Goal: Information Seeking & Learning: Learn about a topic

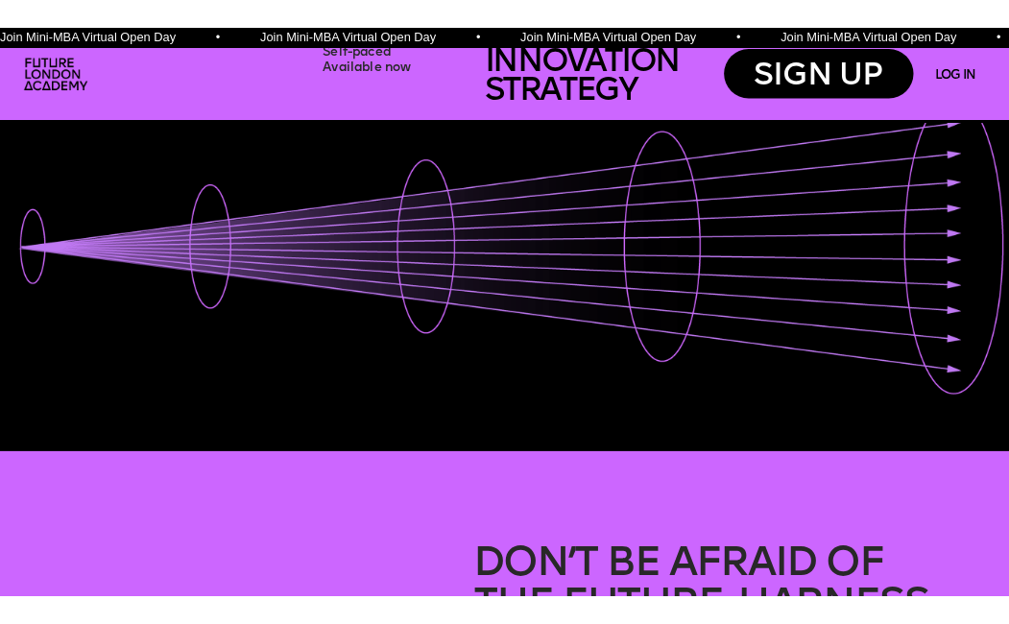
scroll to position [133, 0]
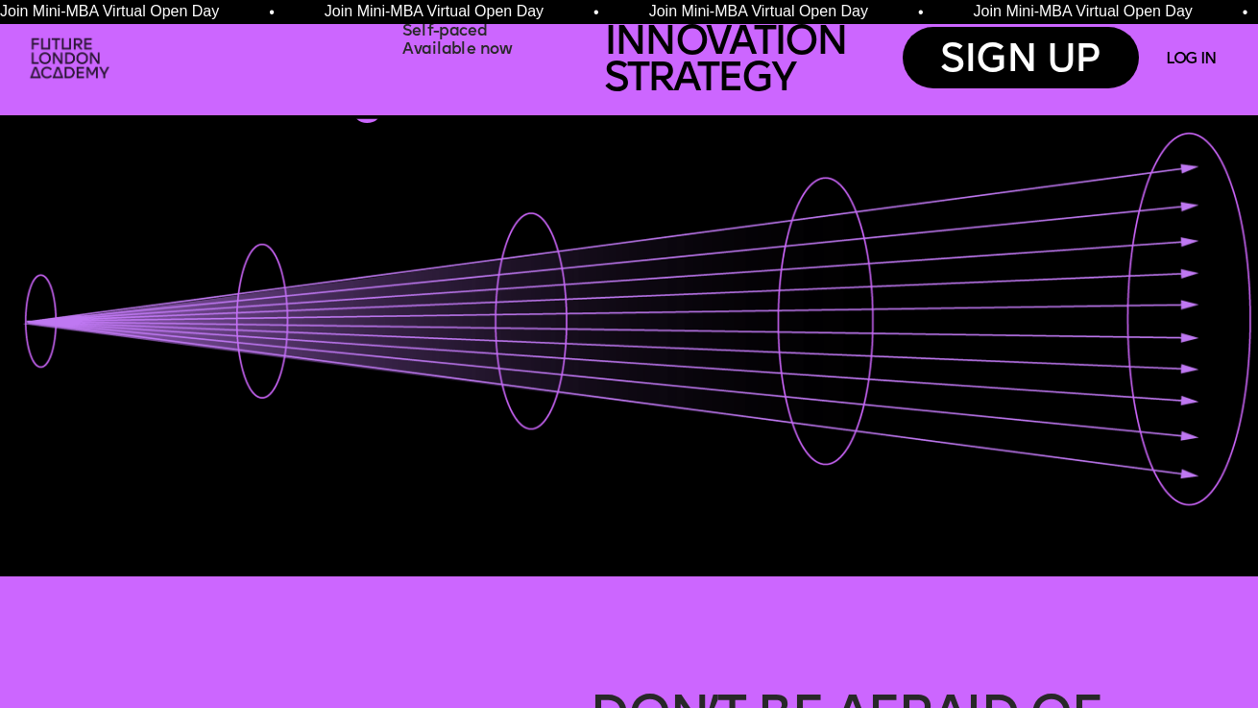
click at [71, 51] on img at bounding box center [71, 60] width 97 height 58
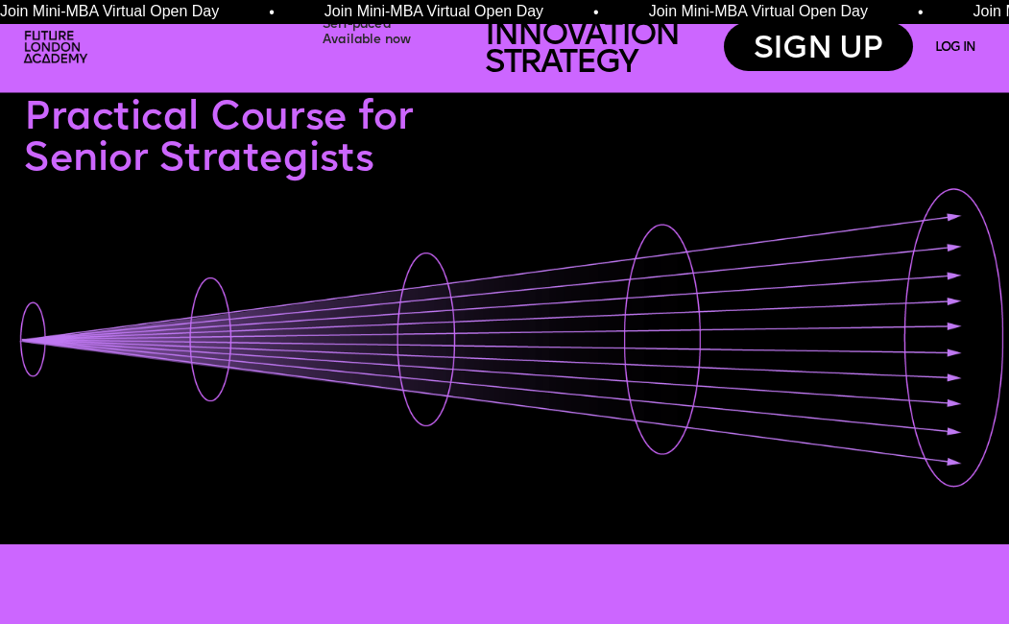
scroll to position [0, 0]
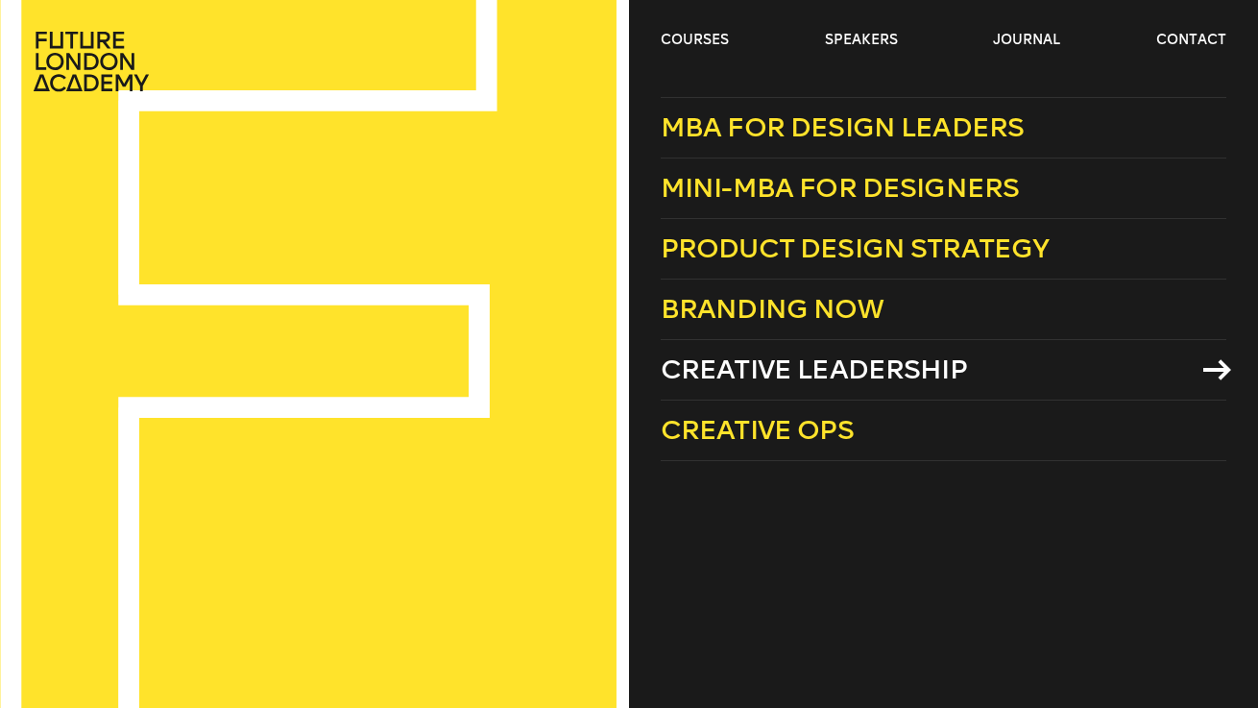
click at [834, 368] on span "Creative Leadership" at bounding box center [814, 369] width 306 height 32
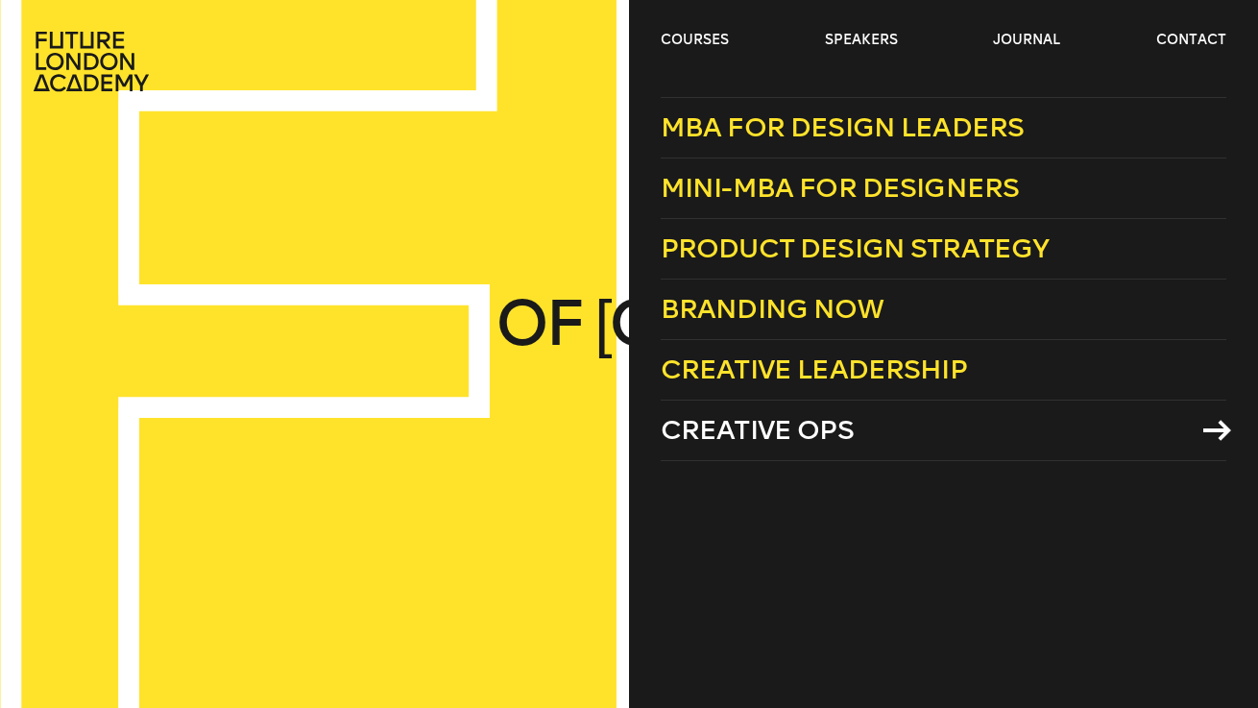
click at [779, 431] on span "Creative Ops" at bounding box center [757, 430] width 193 height 32
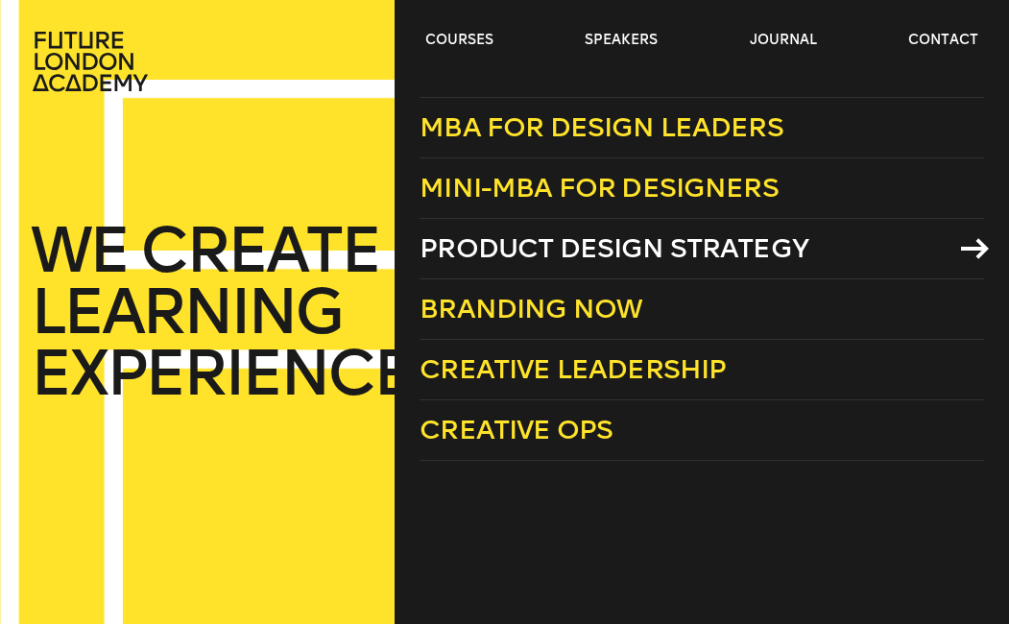
click at [548, 261] on span "Product Design Strategy" at bounding box center [614, 248] width 389 height 32
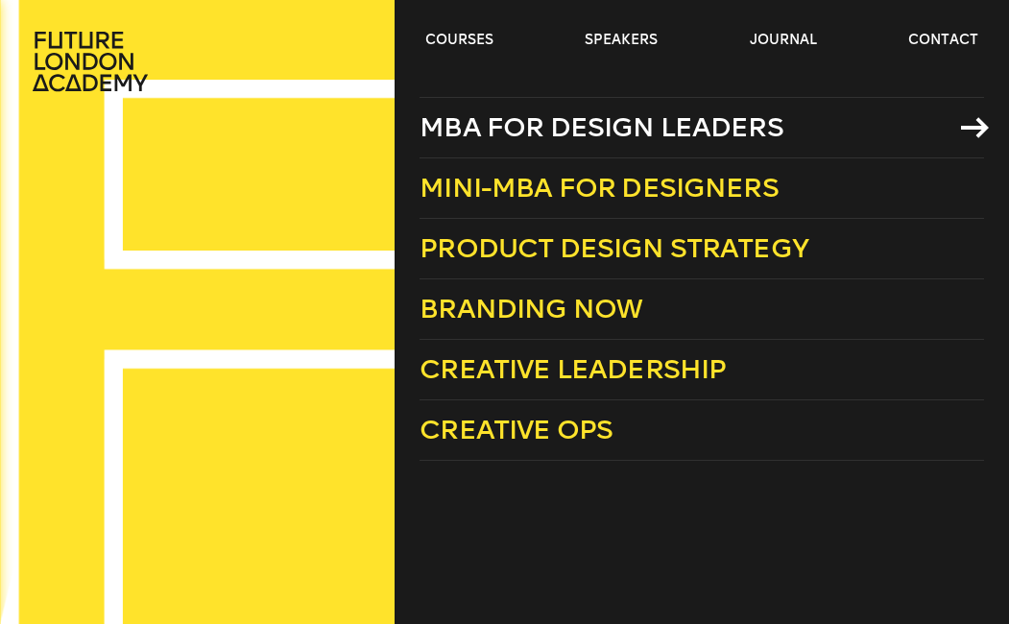
click at [476, 117] on span "MBA for Design Leaders" at bounding box center [602, 127] width 364 height 32
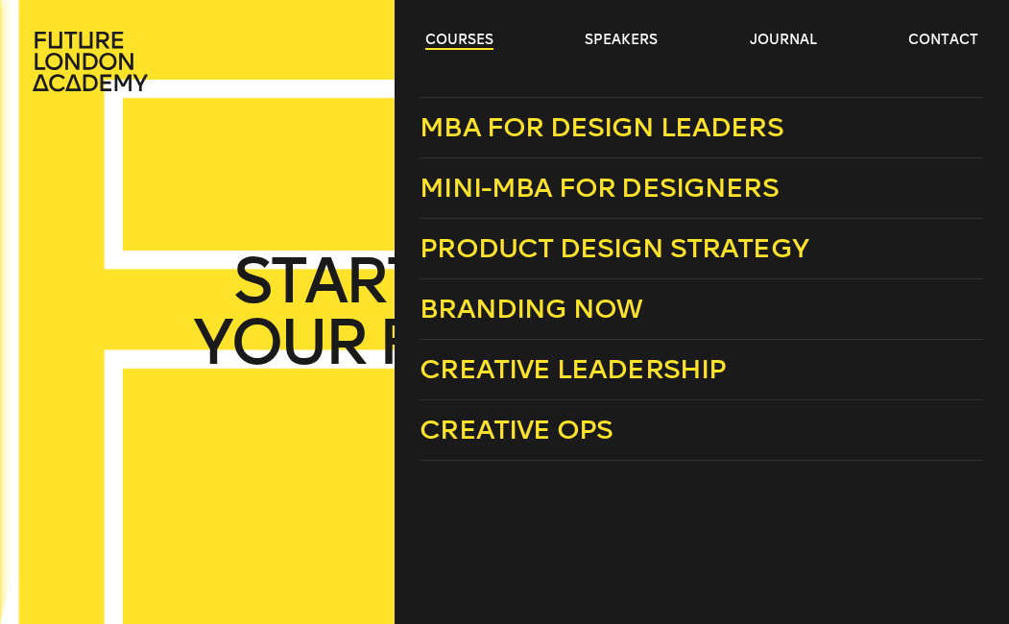
click at [475, 42] on link "courses" at bounding box center [459, 40] width 68 height 19
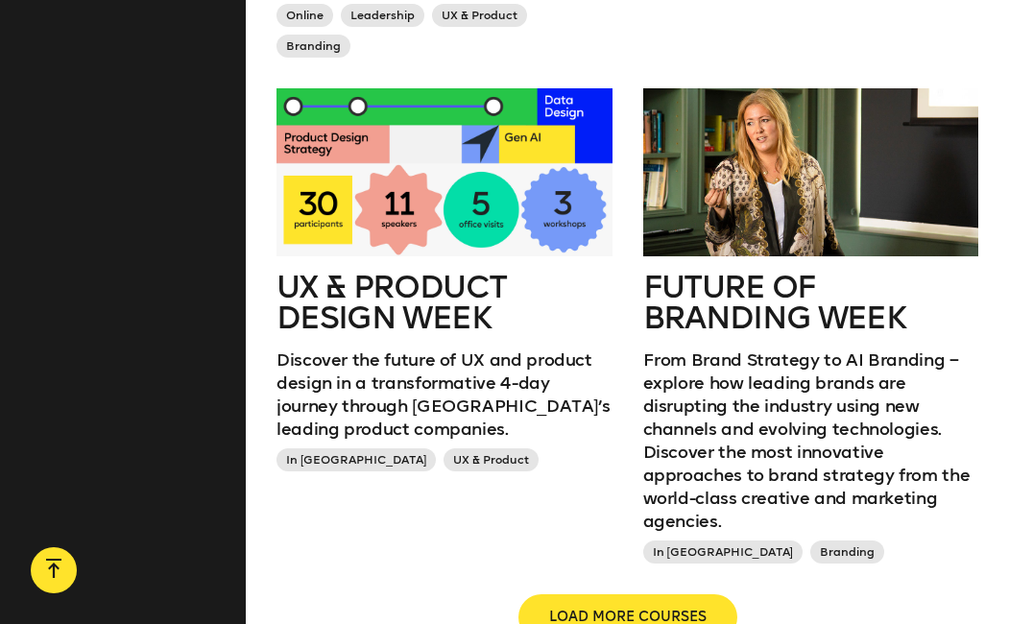
scroll to position [1948, 0]
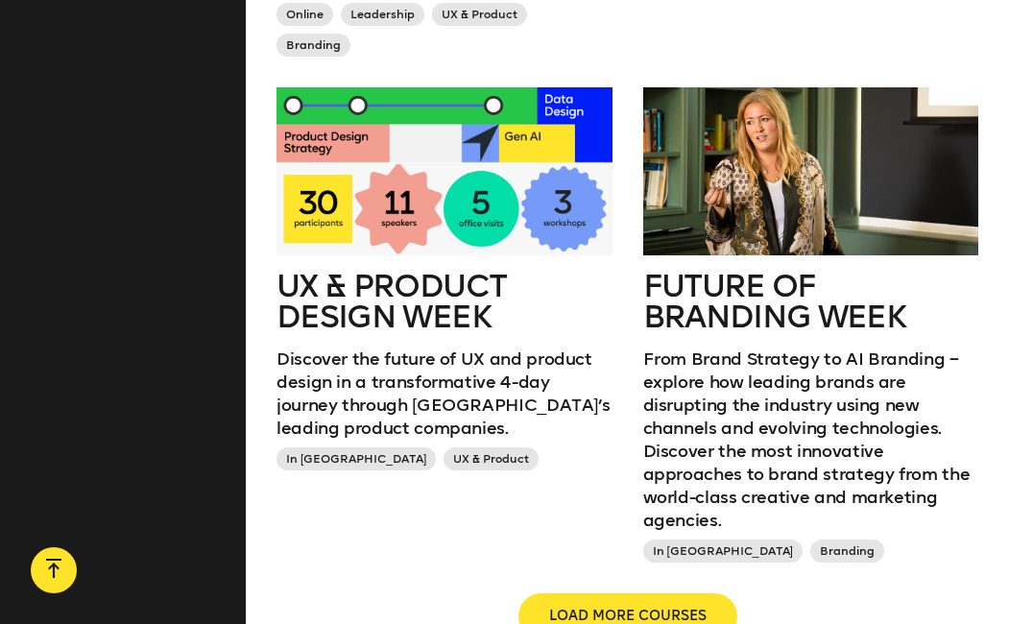
click at [758, 348] on p "From Brand Strategy to AI Branding – explore how leading brands are disrupting …" at bounding box center [811, 440] width 336 height 184
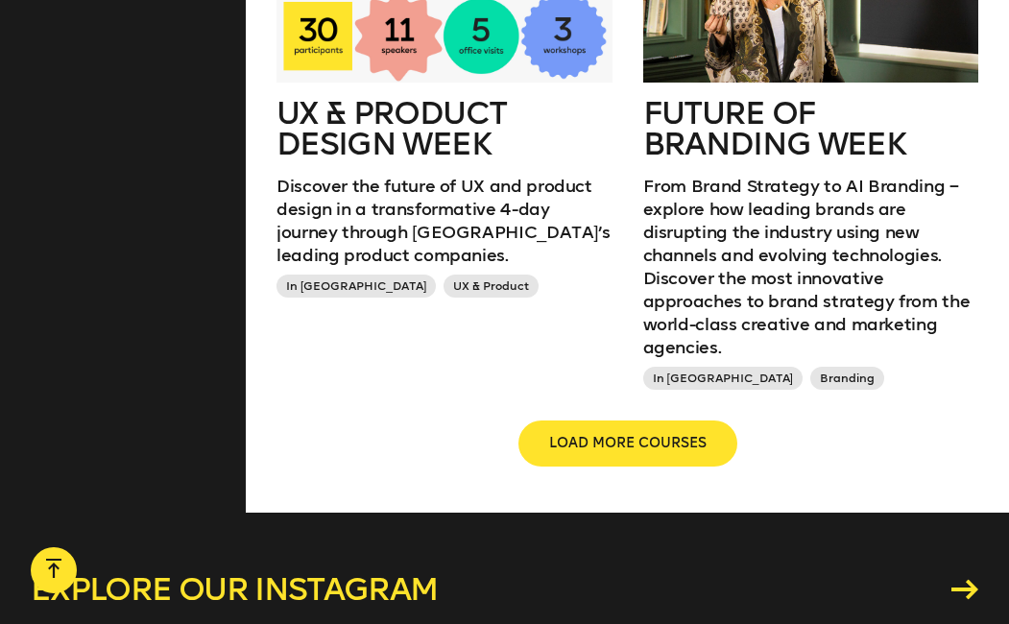
scroll to position [2129, 0]
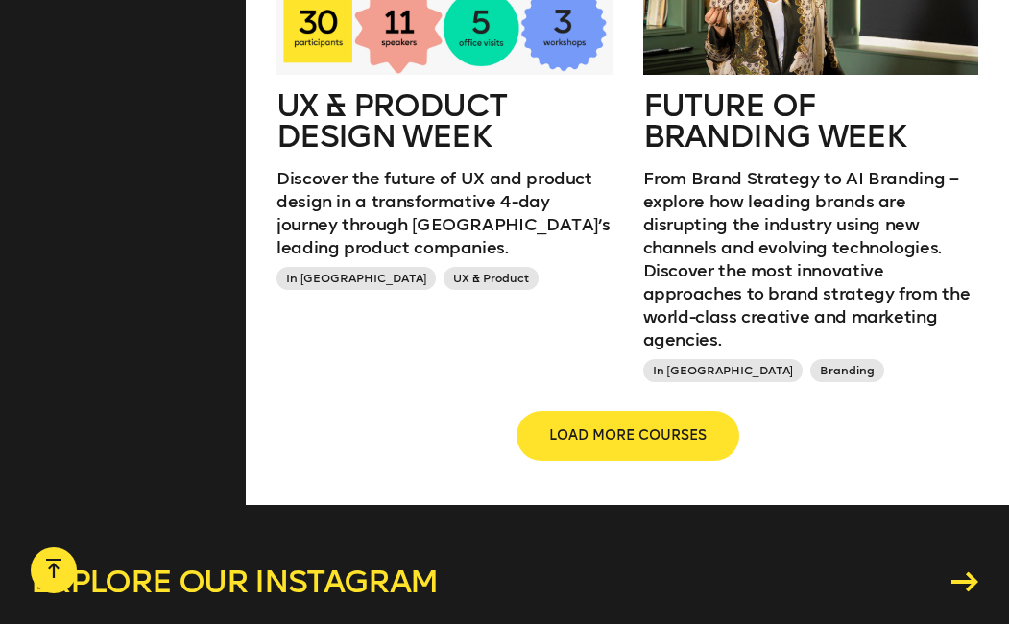
click at [659, 423] on button "LOAD MORE COURSES" at bounding box center [627, 436] width 219 height 46
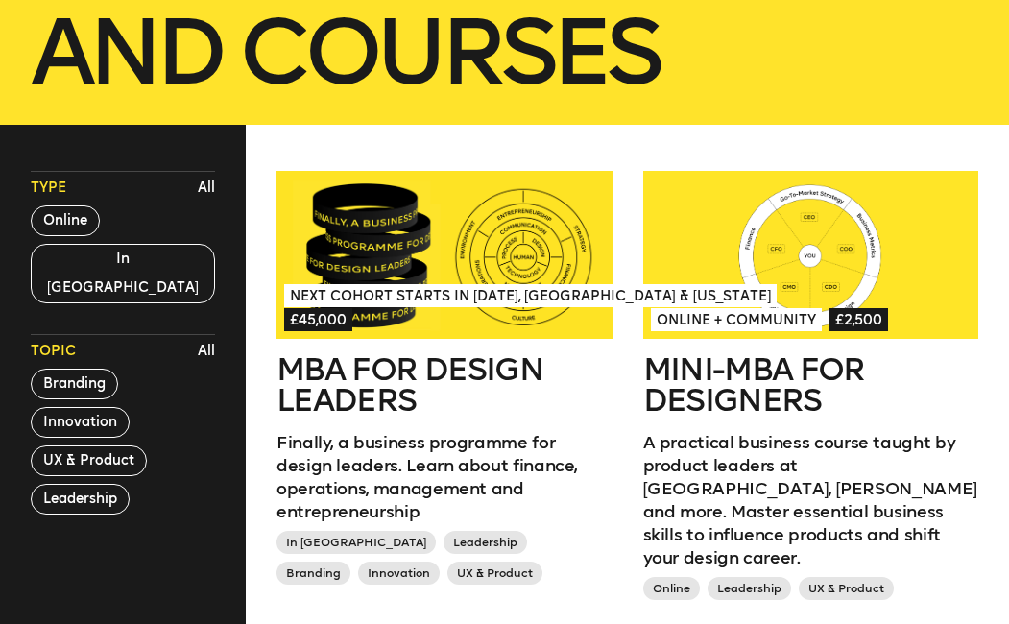
scroll to position [398, 0]
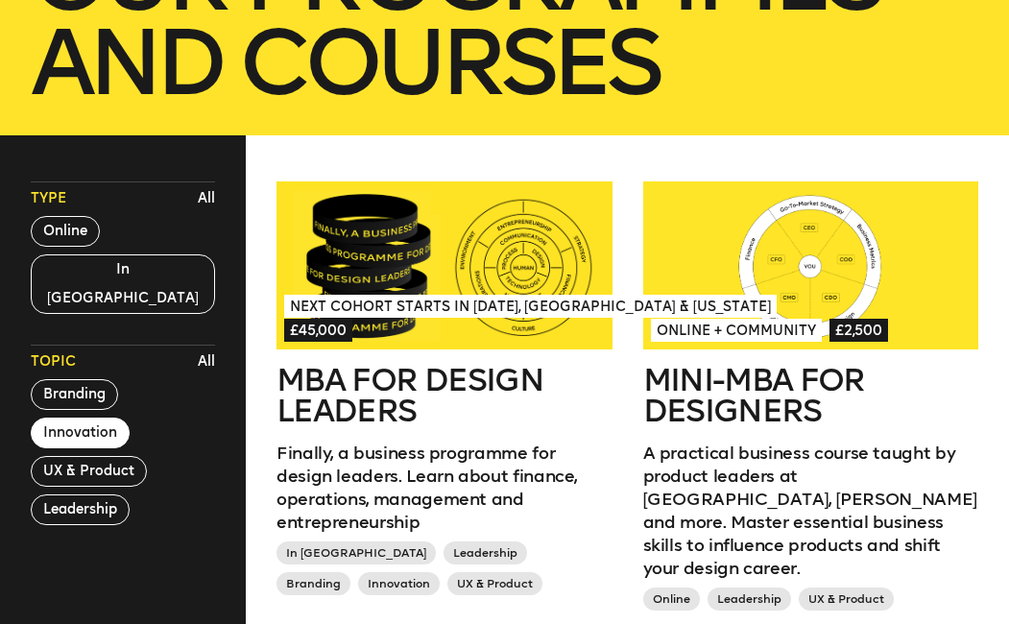
click at [98, 418] on button "Innovation" at bounding box center [80, 433] width 99 height 31
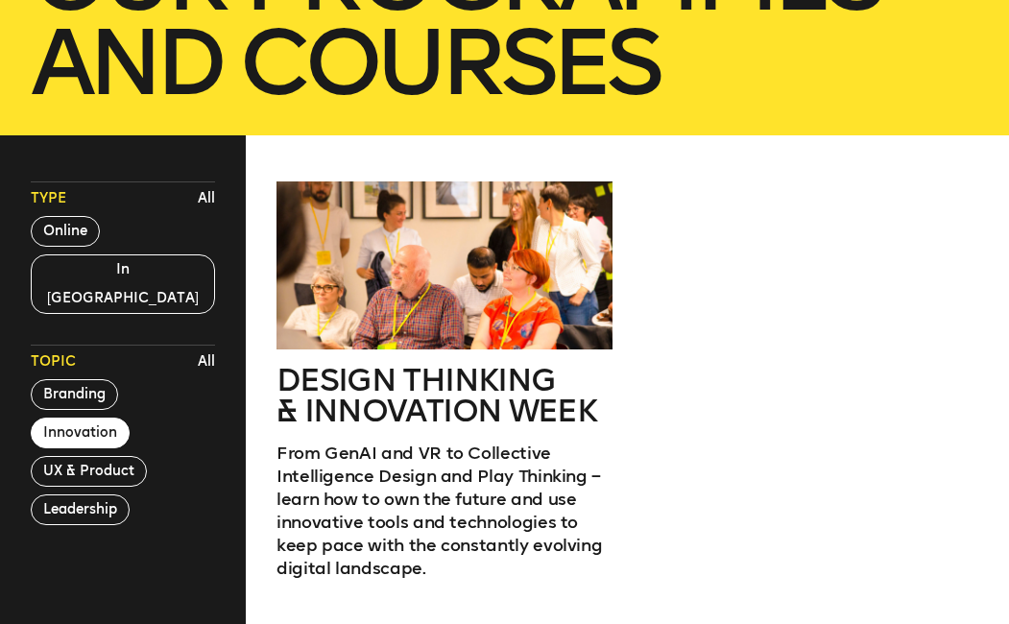
click at [781, 392] on div "Design Thinking & innovation Week From GenAI and VR to Collective Intelligence …" at bounding box center [627, 434] width 733 height 506
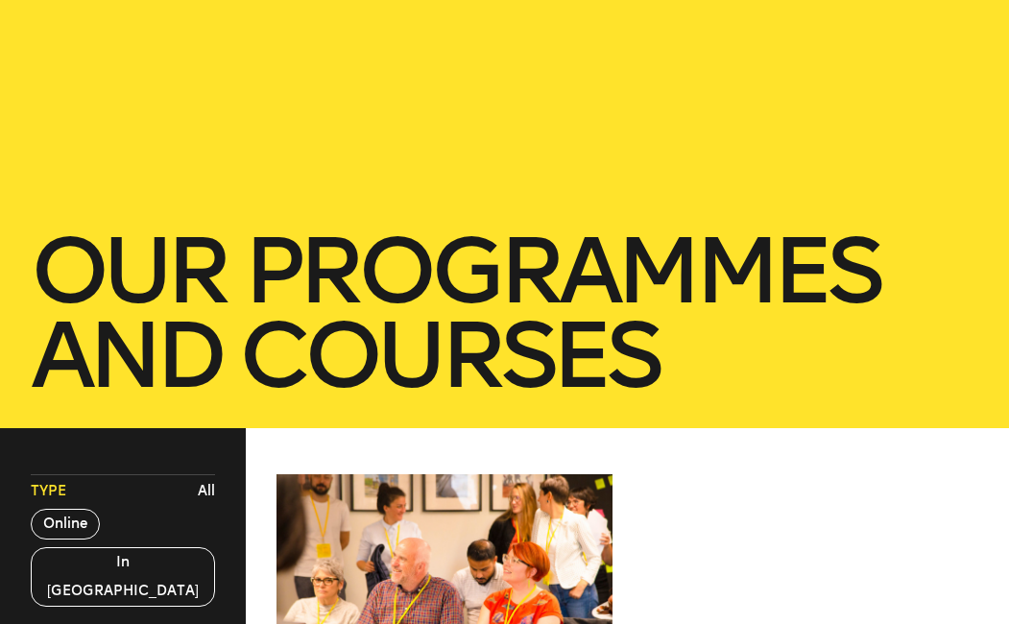
scroll to position [0, 0]
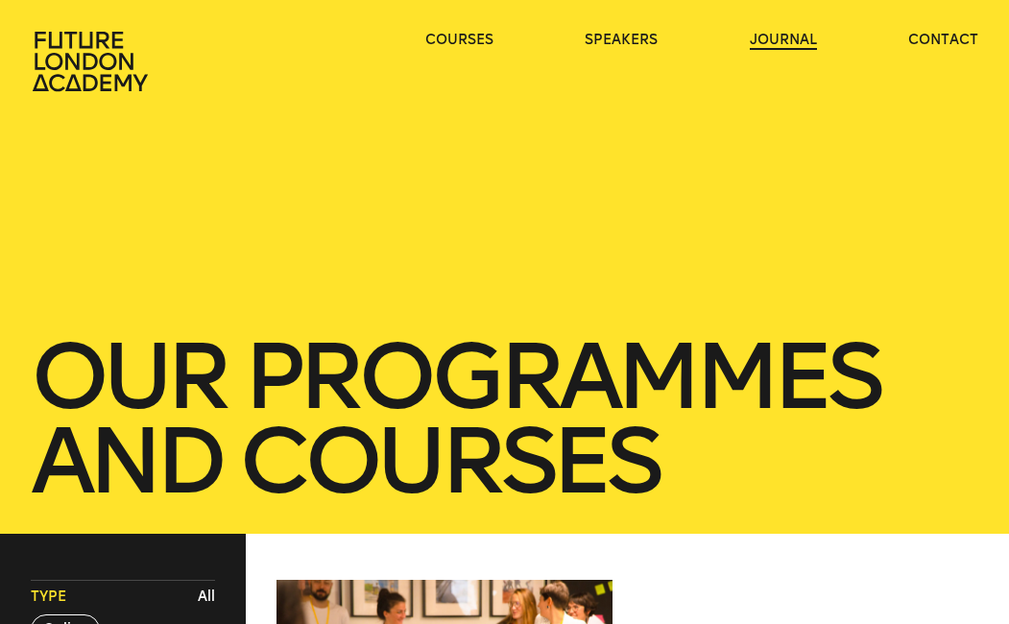
click at [797, 36] on link "journal" at bounding box center [783, 40] width 67 height 19
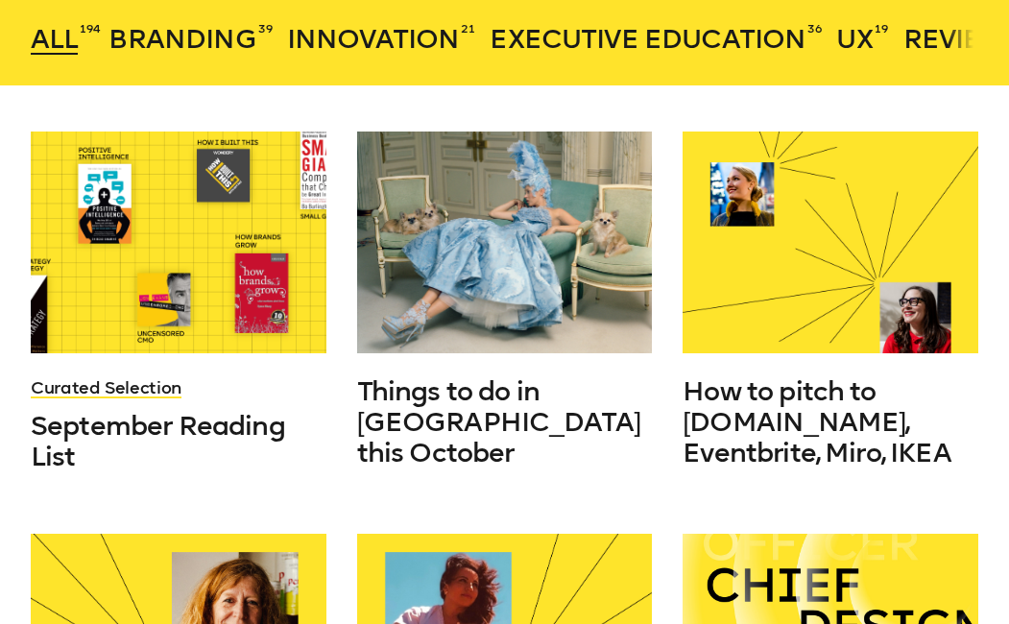
scroll to position [445, 0]
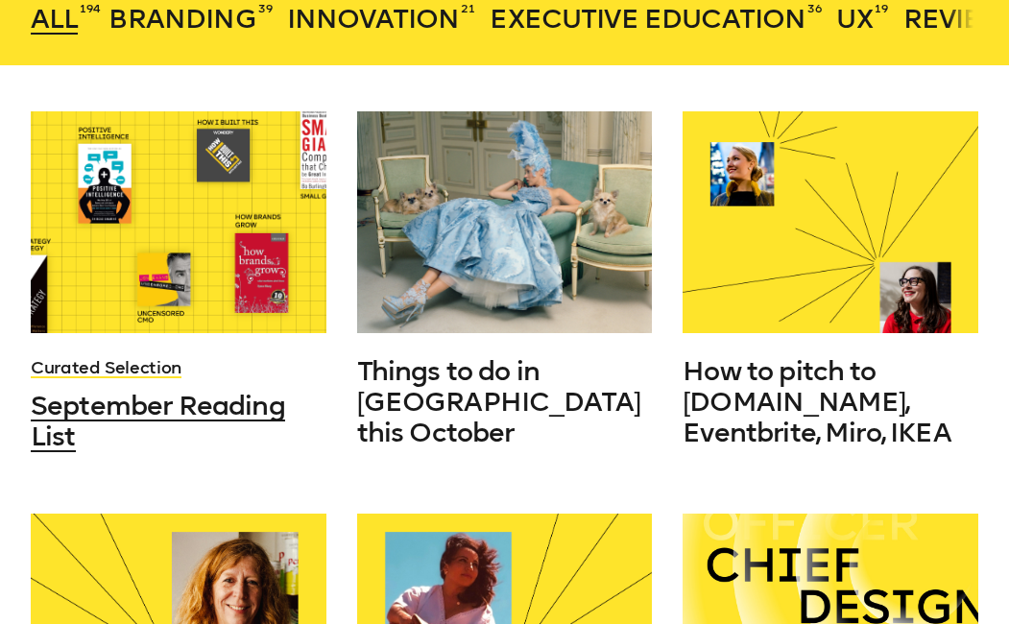
click at [235, 405] on span "September Reading List" at bounding box center [158, 421] width 254 height 62
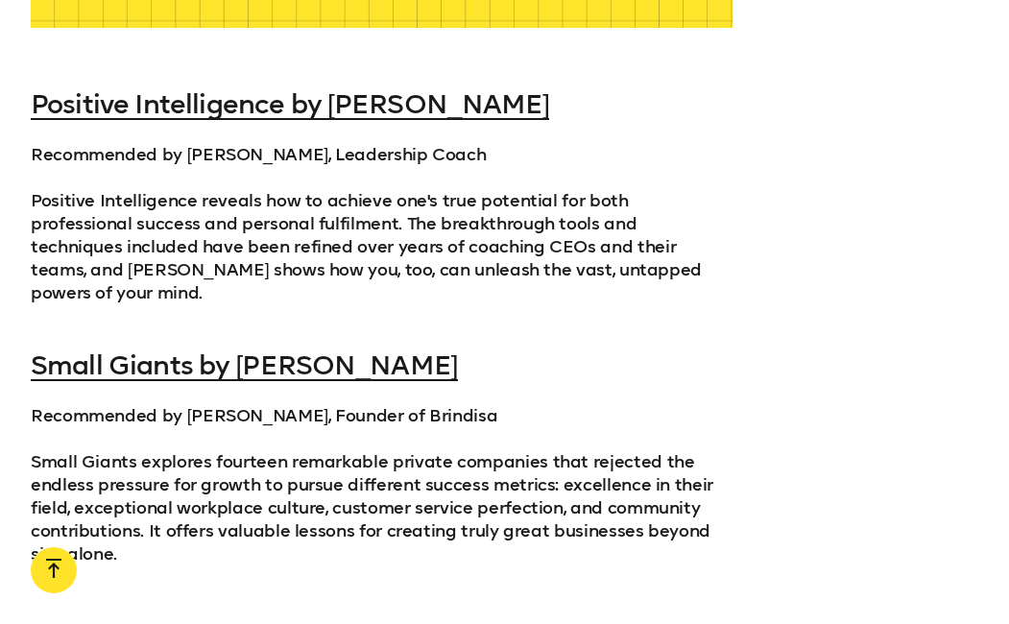
scroll to position [2036, 0]
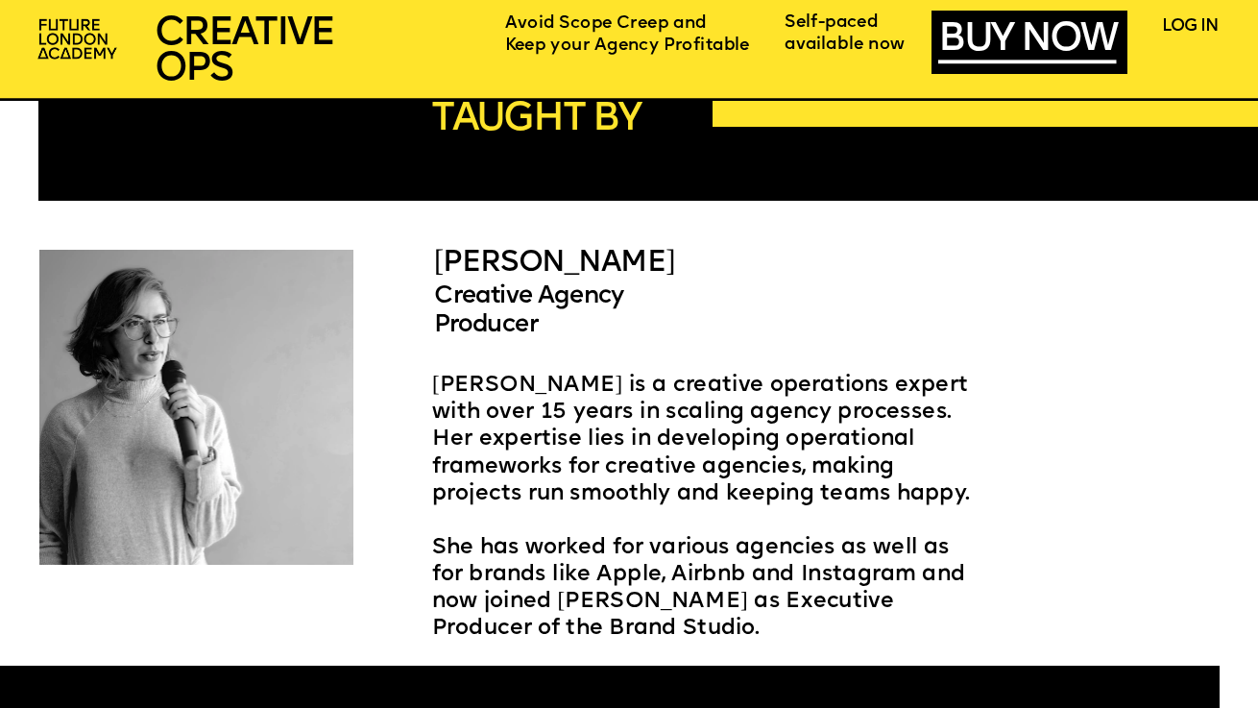
scroll to position [3369, 0]
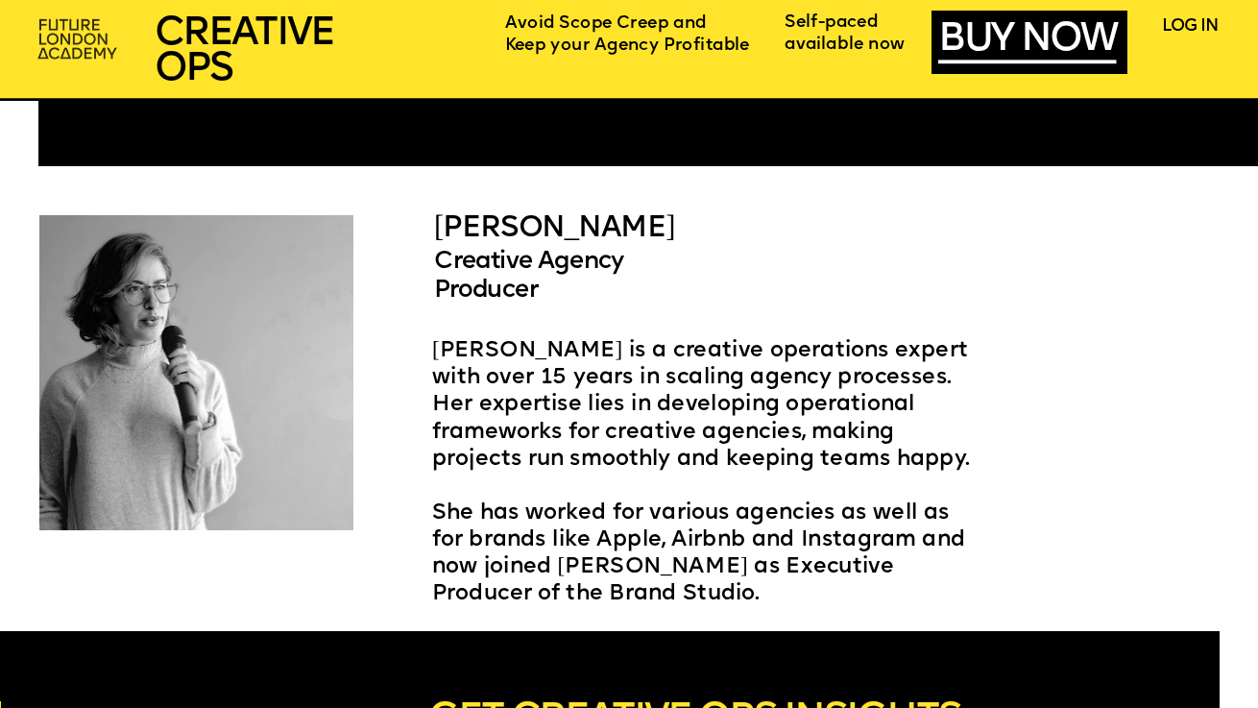
click at [52, 24] on img at bounding box center [79, 41] width 97 height 58
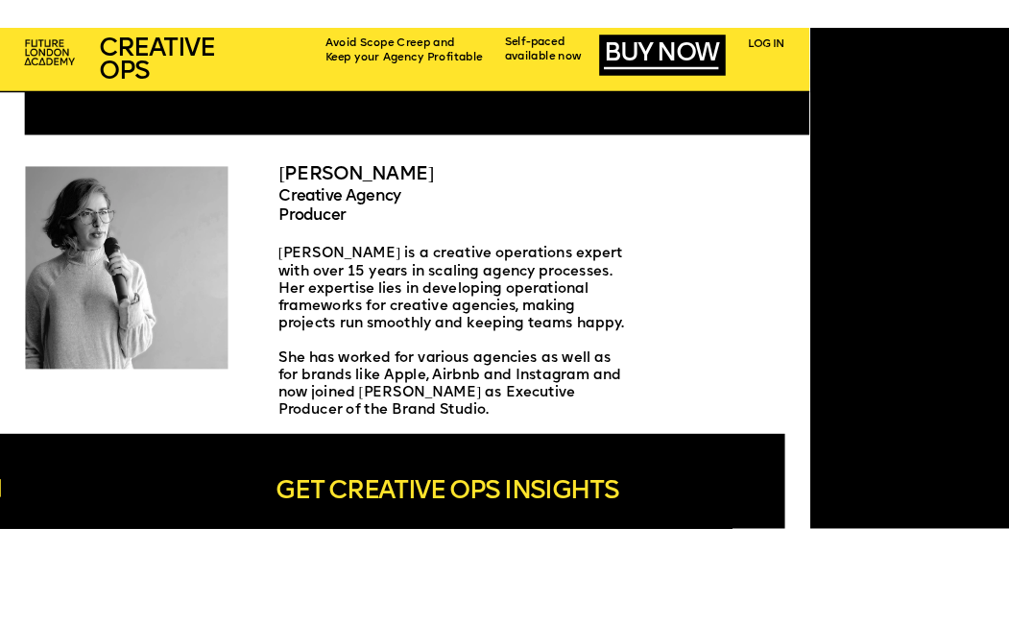
scroll to position [2703, 0]
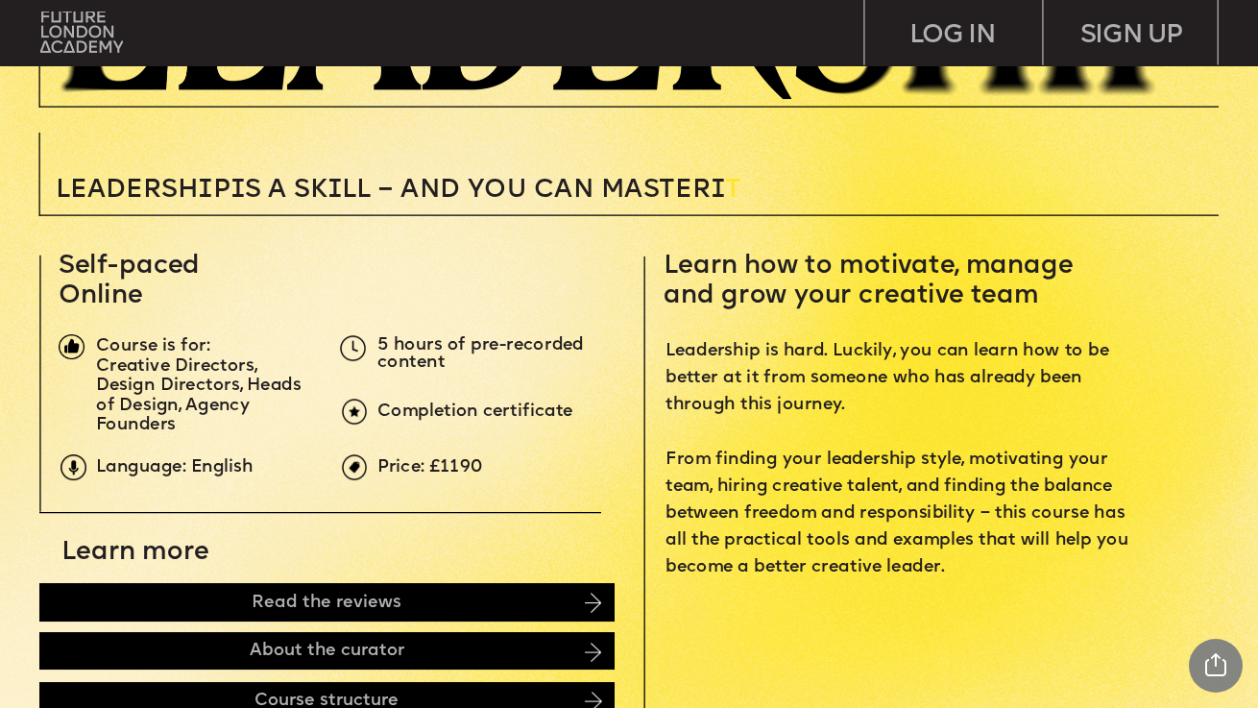
scroll to position [436, 0]
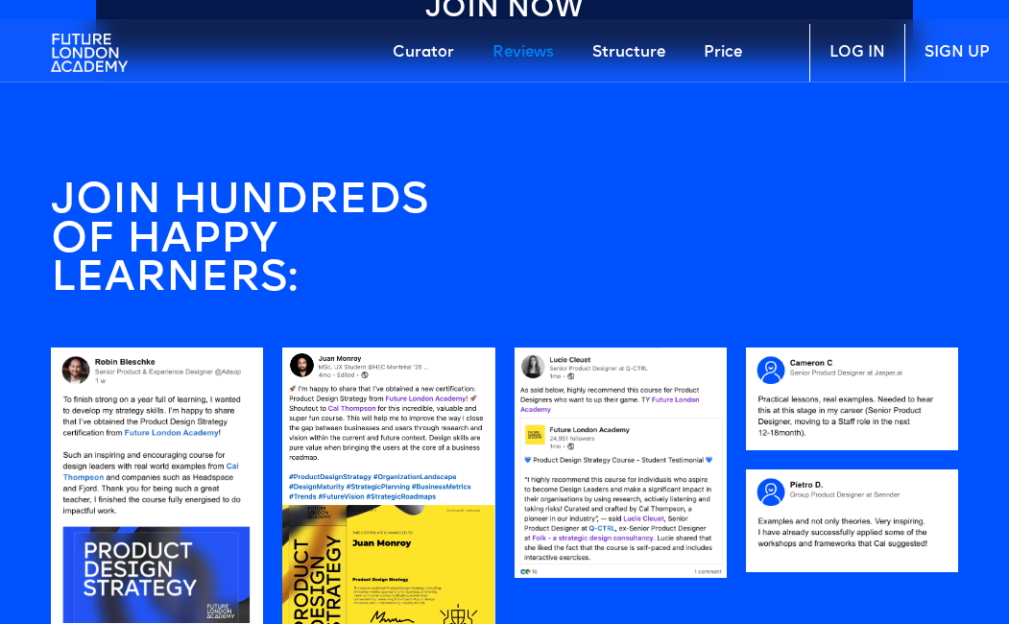
scroll to position [1429, 0]
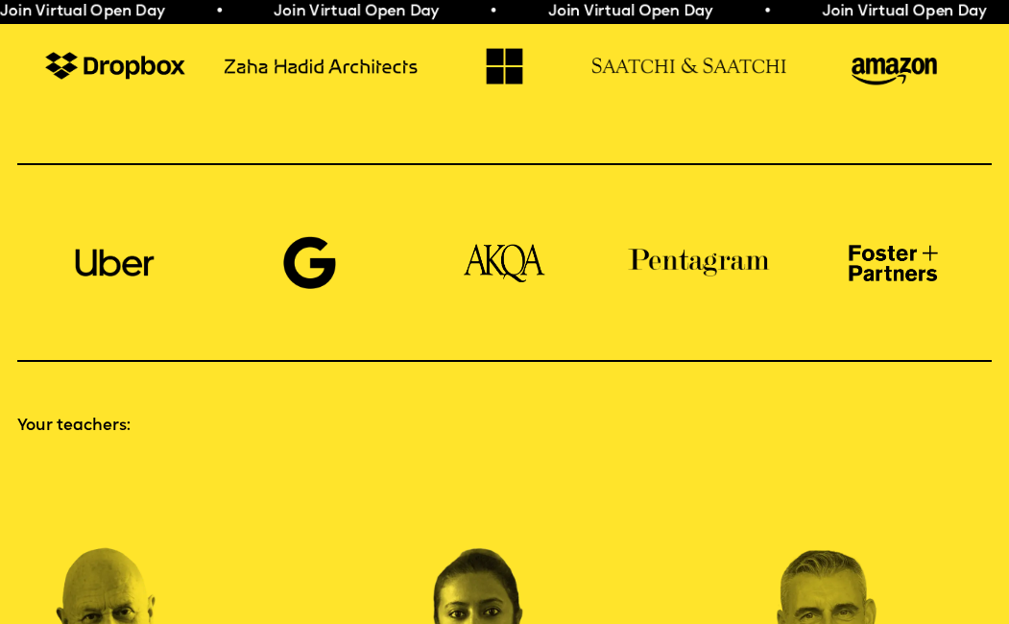
scroll to position [749, 0]
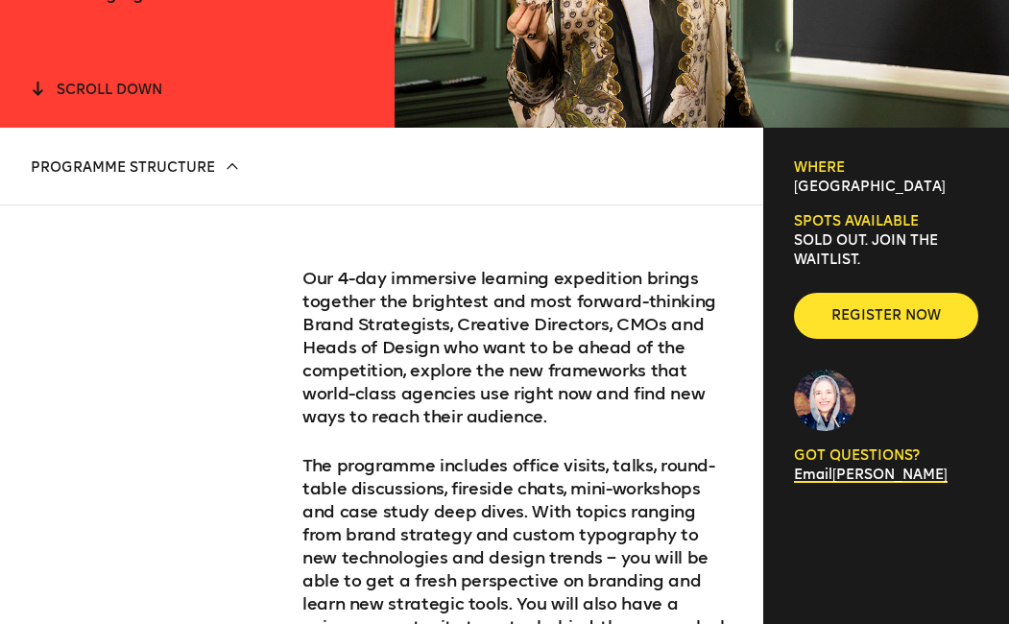
scroll to position [571, 0]
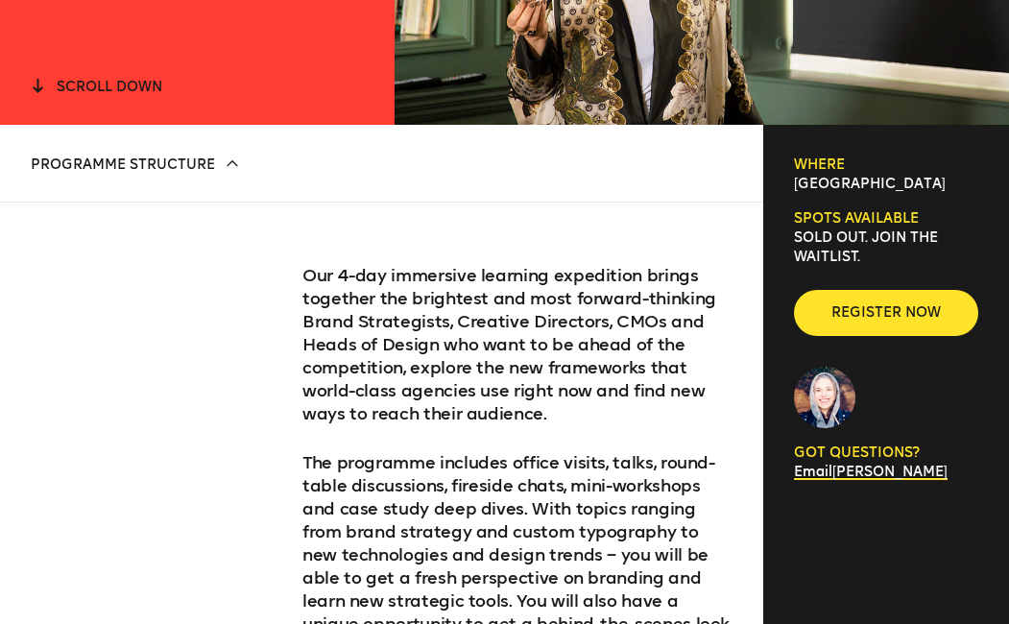
click at [883, 217] on h6 "Spots available" at bounding box center [886, 218] width 184 height 19
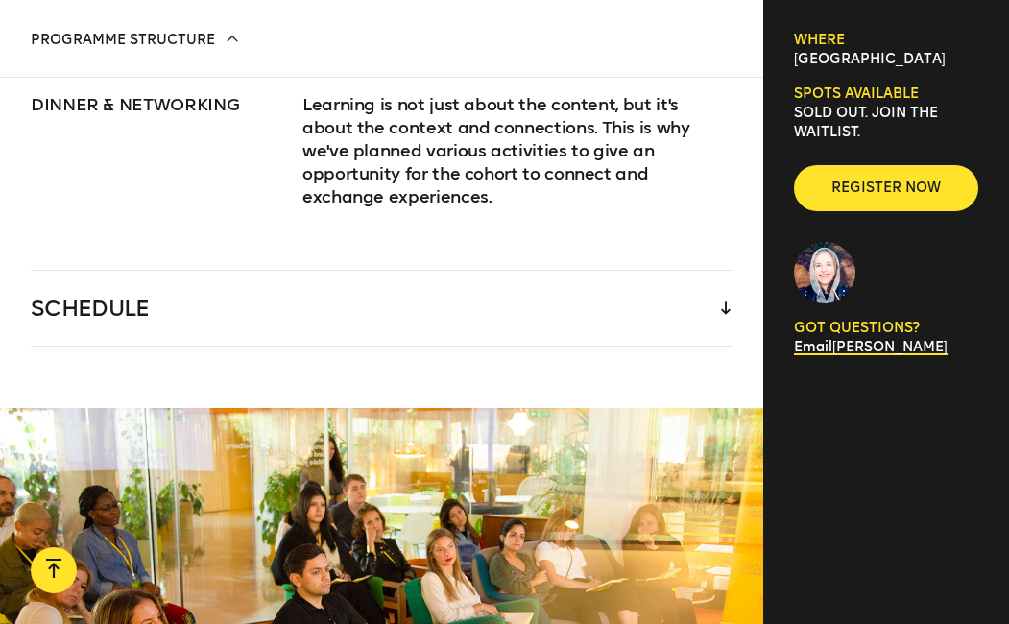
scroll to position [3020, 0]
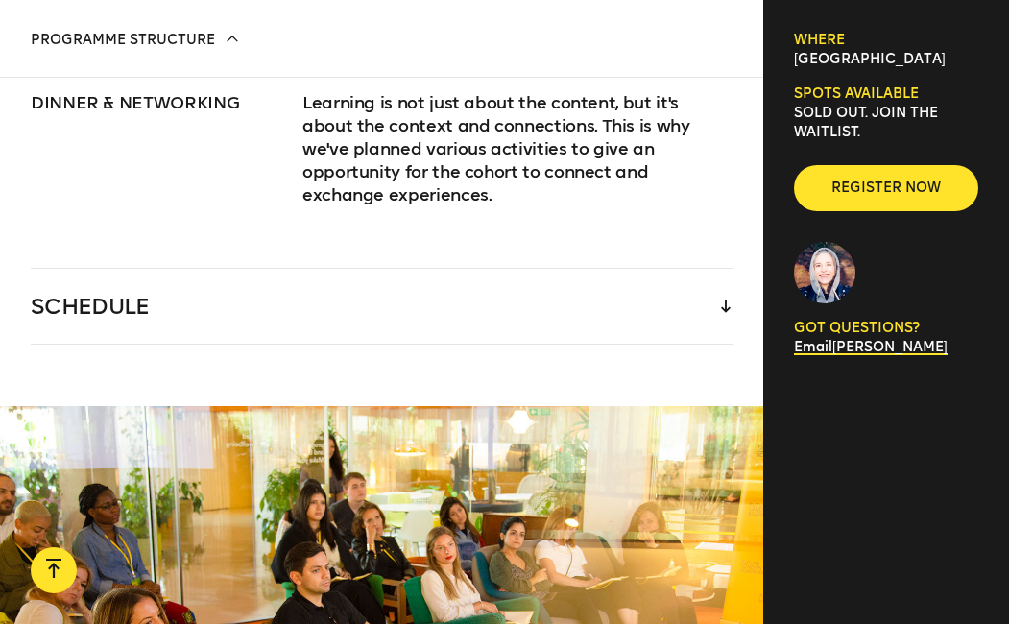
click at [655, 269] on div "SCHEDULE" at bounding box center [382, 306] width 702 height 75
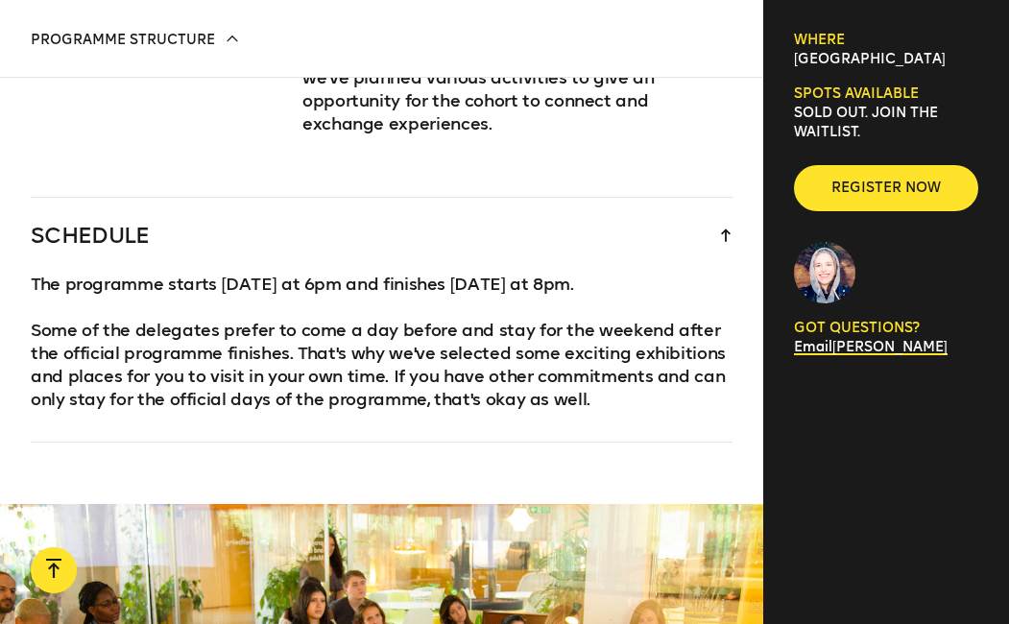
click at [638, 198] on div "SCHEDULE" at bounding box center [382, 235] width 702 height 75
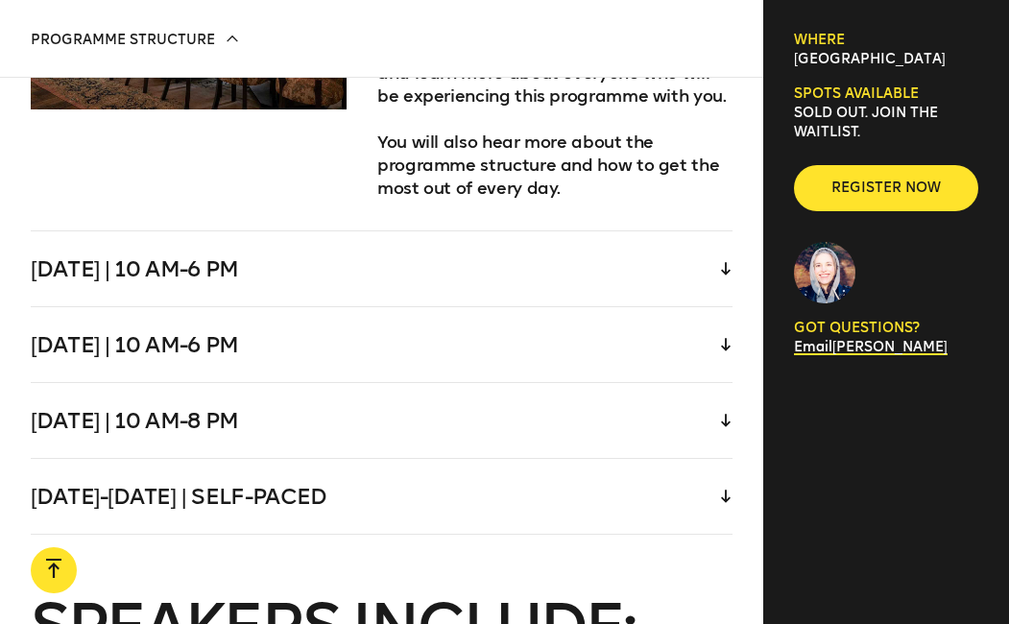
scroll to position [4113, 0]
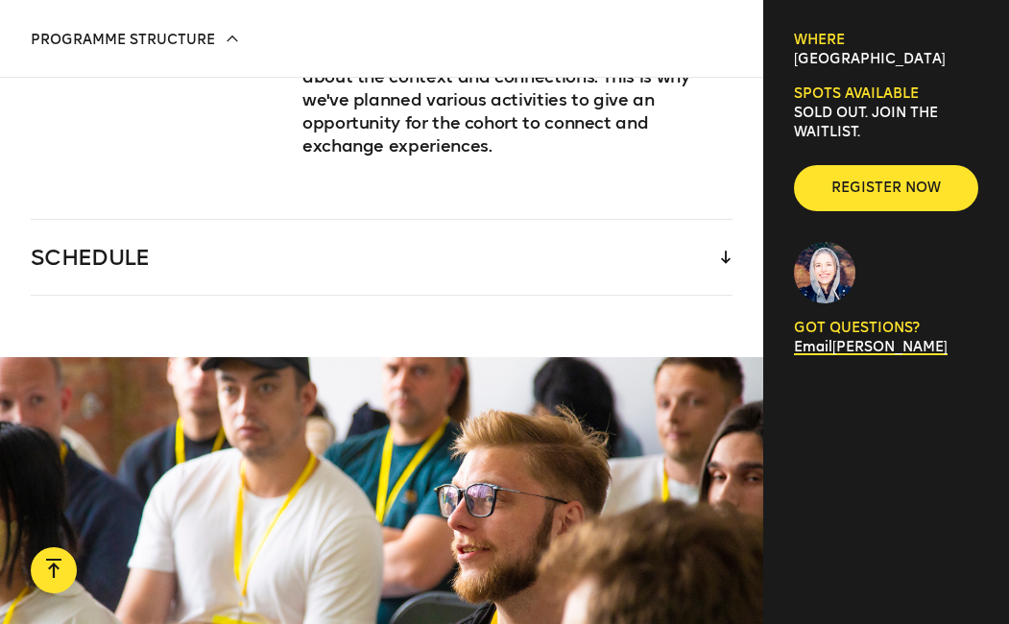
scroll to position [3175, 0]
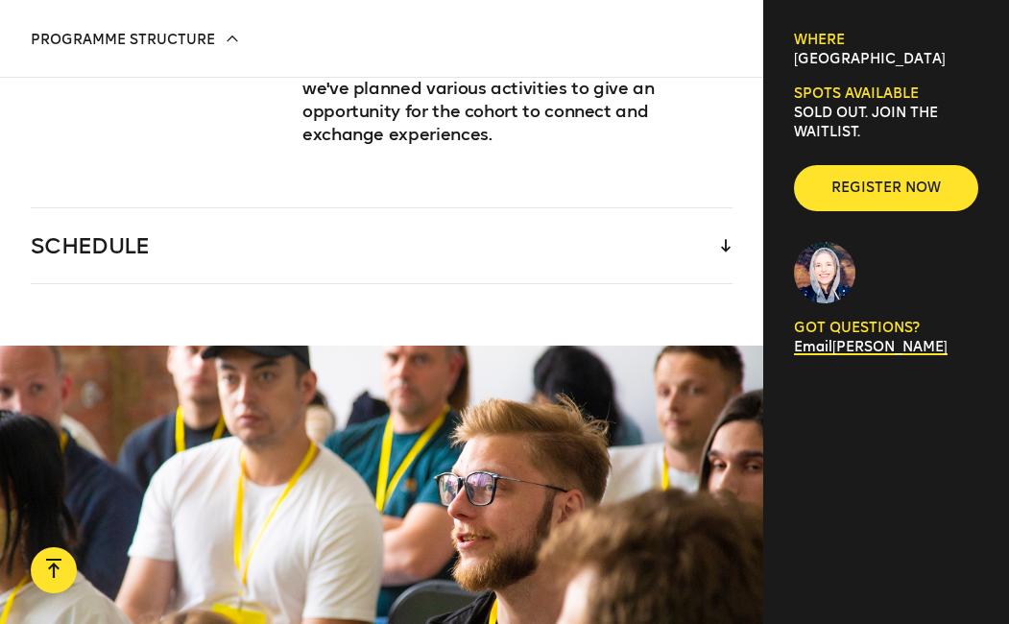
click at [722, 239] on icon at bounding box center [726, 245] width 10 height 13
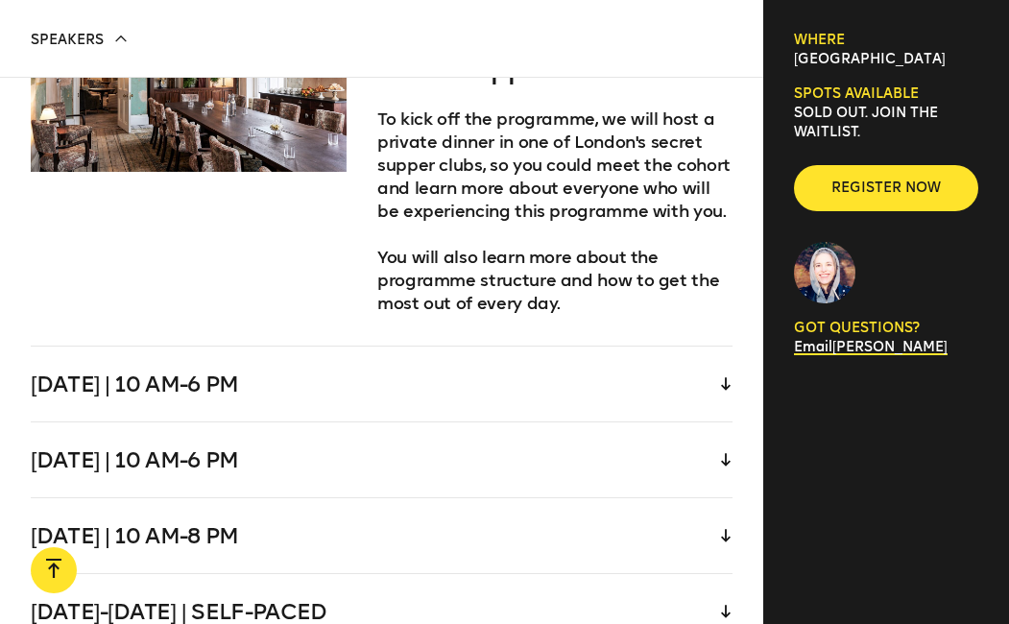
scroll to position [4226, 0]
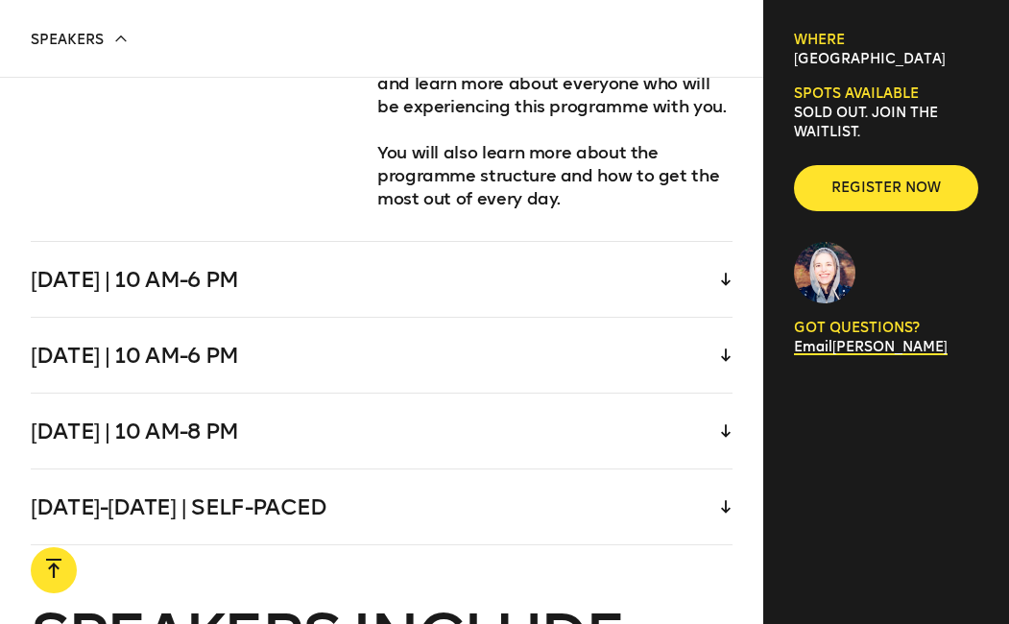
click at [507, 242] on div "[DATE] | 10 am-6 pm" at bounding box center [382, 279] width 702 height 75
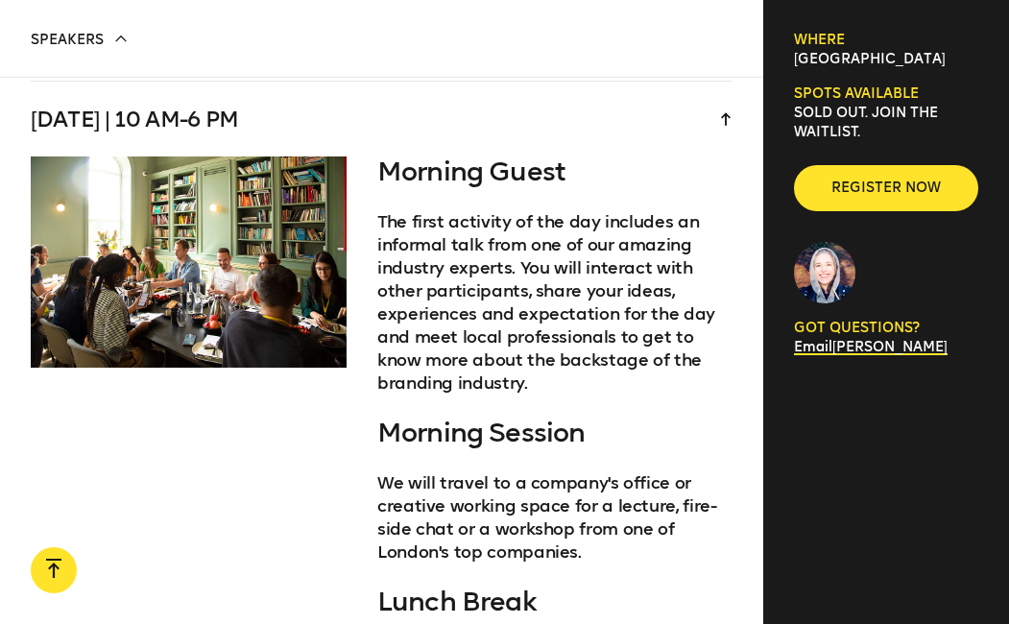
scroll to position [4109, 0]
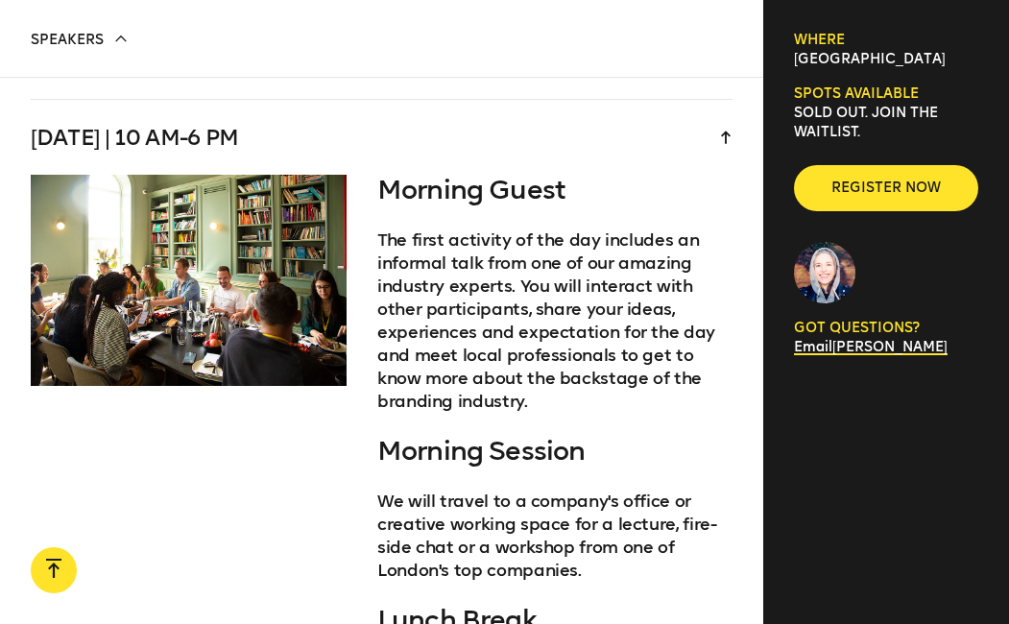
click at [591, 100] on div "[DATE] | 10 am-6 pm" at bounding box center [382, 137] width 702 height 75
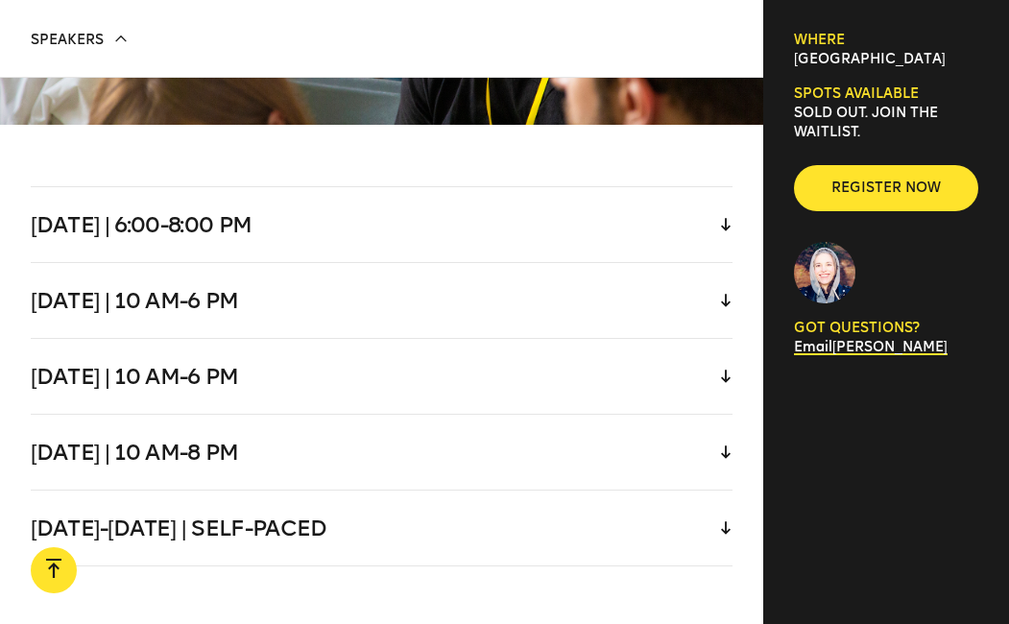
scroll to position [3940, 0]
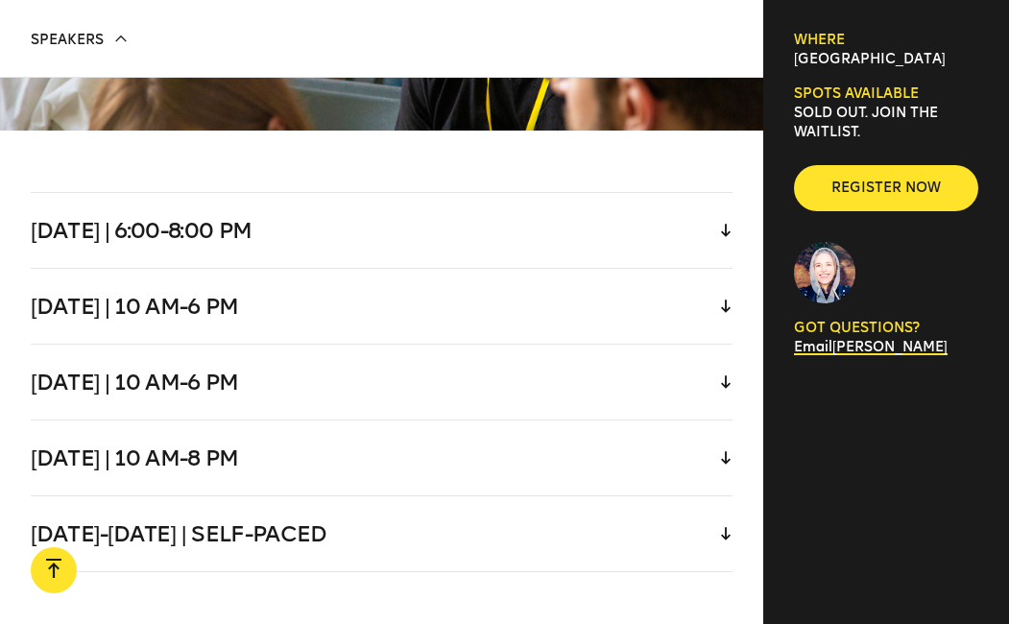
click at [472, 504] on div "[DATE]-[DATE] | Self-paced" at bounding box center [382, 533] width 702 height 75
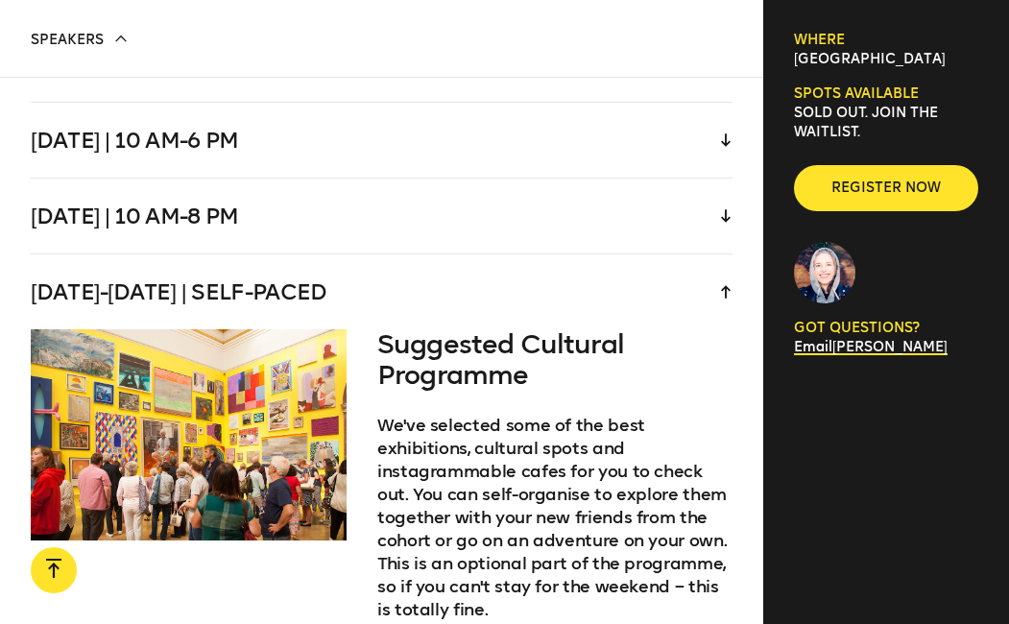
scroll to position [4184, 0]
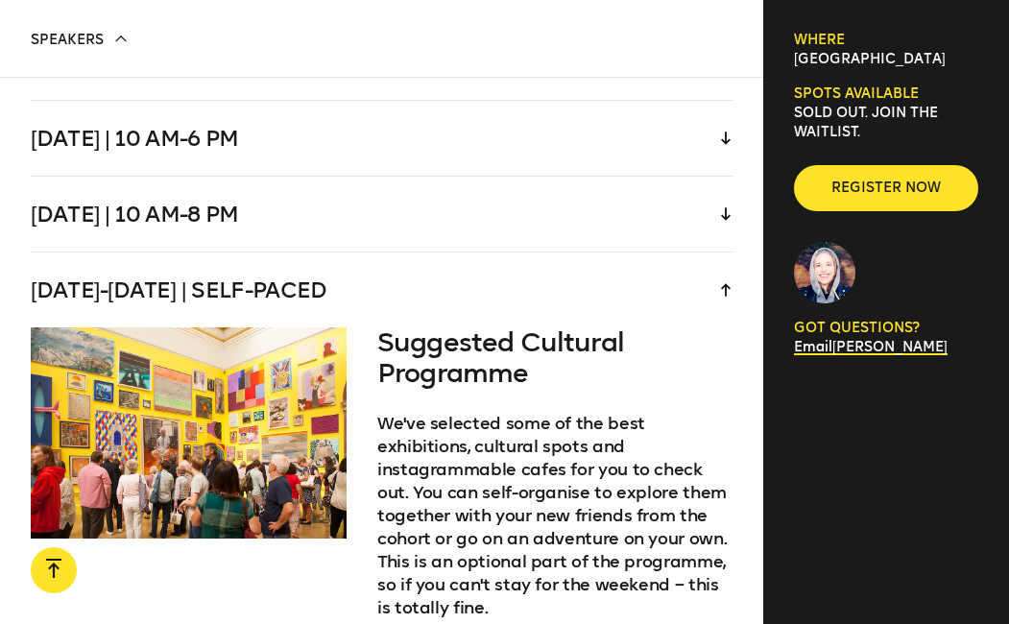
click at [595, 260] on div "[DATE]-[DATE] | Self-paced" at bounding box center [382, 290] width 702 height 75
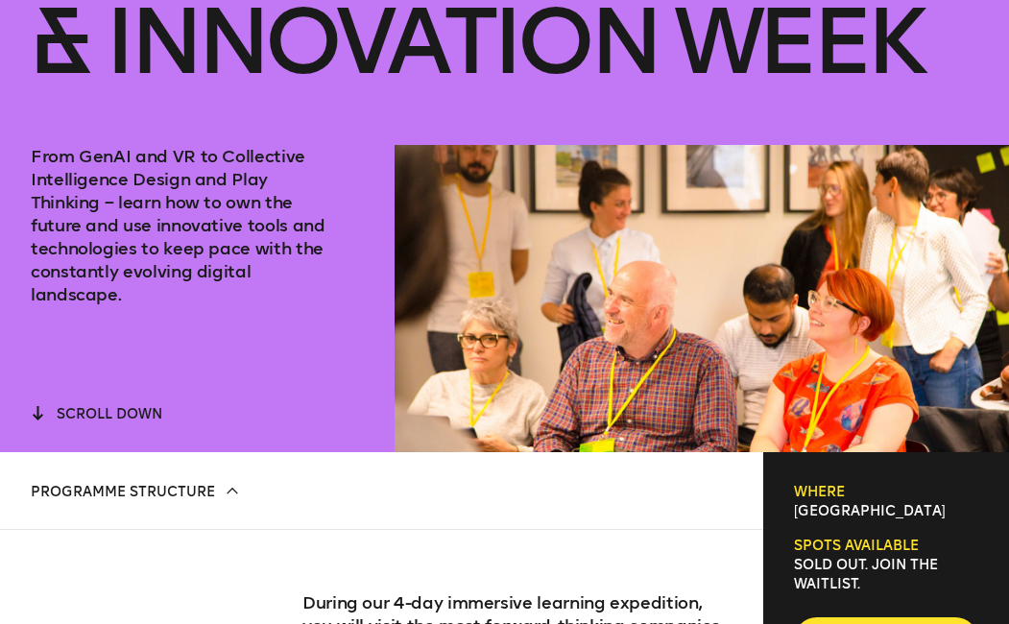
scroll to position [260, 0]
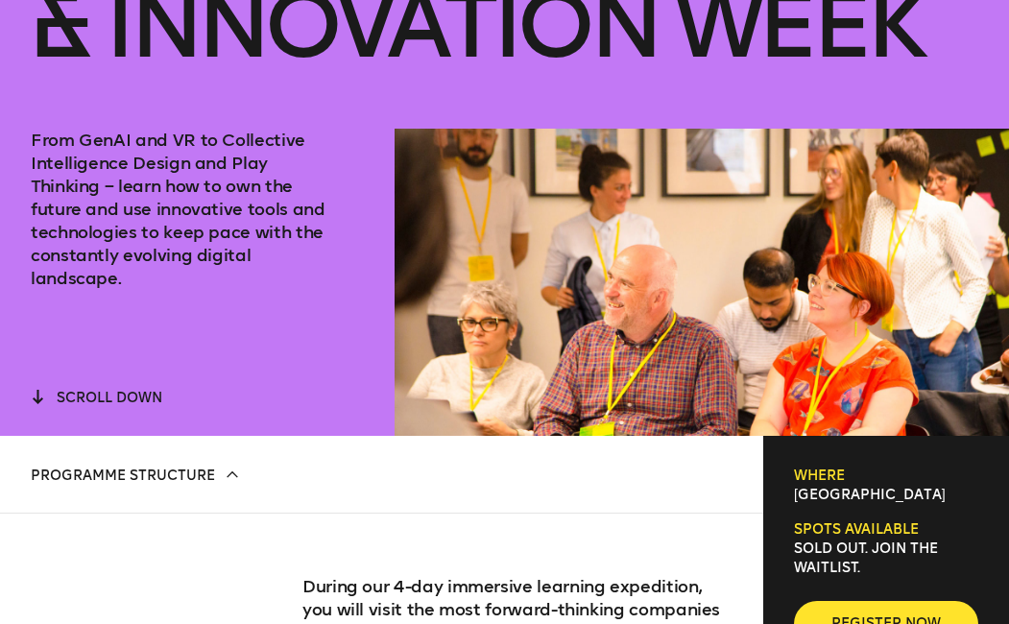
click at [233, 474] on icon at bounding box center [233, 474] width 11 height 5
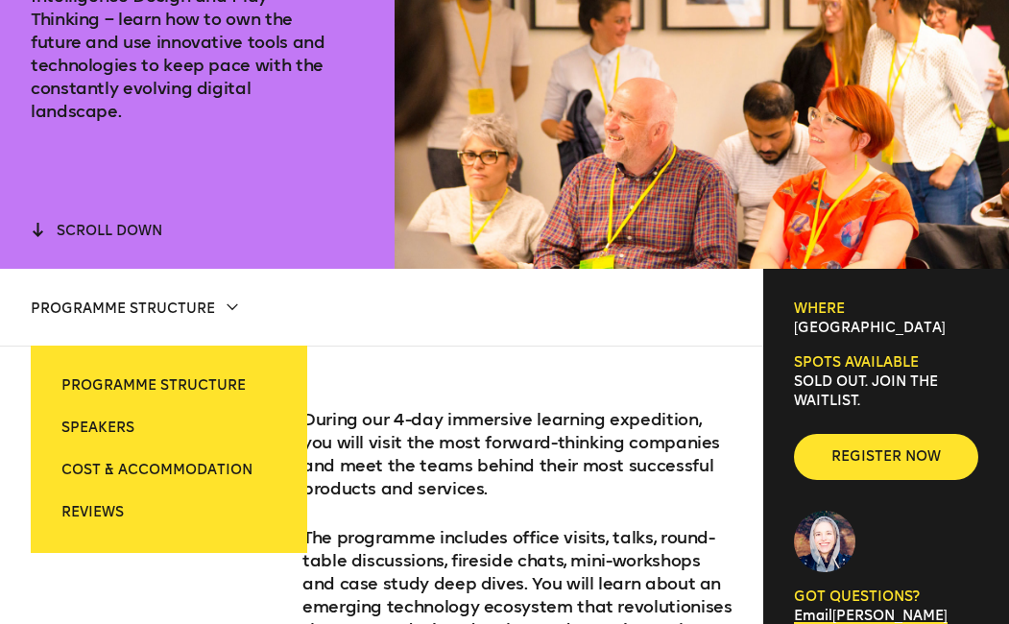
scroll to position [428, 0]
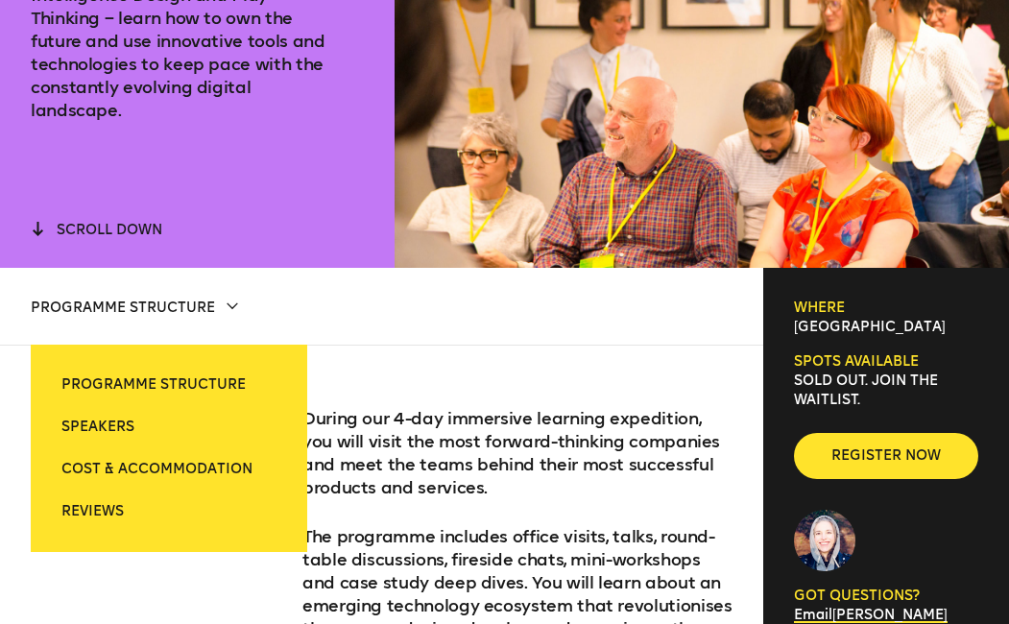
click at [692, 330] on div "Programme structure Speakers Cost & Accommodation Reviews Programme structure P…" at bounding box center [381, 307] width 763 height 78
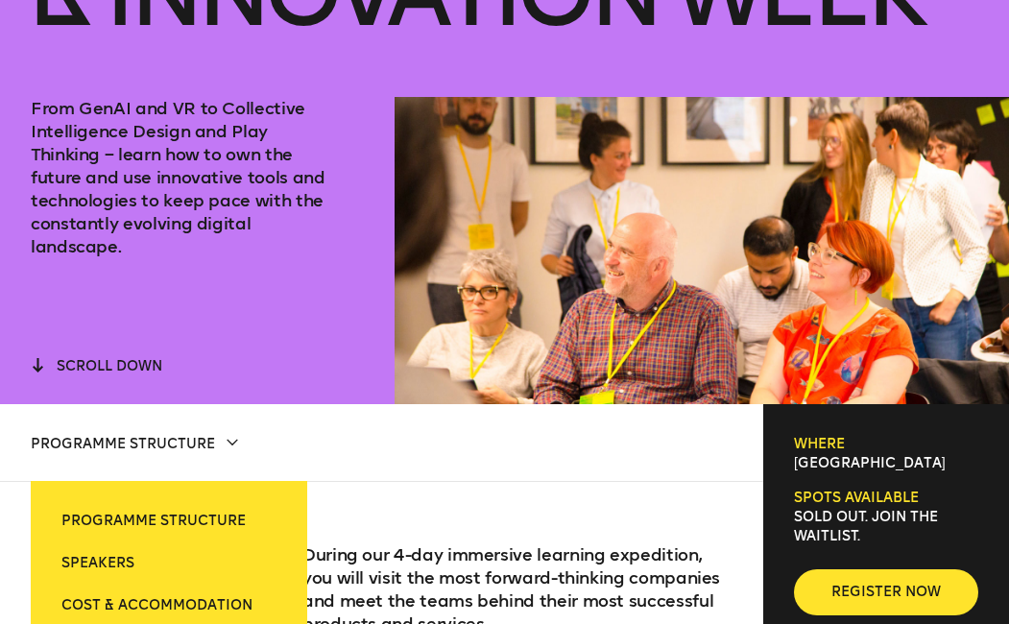
scroll to position [288, 0]
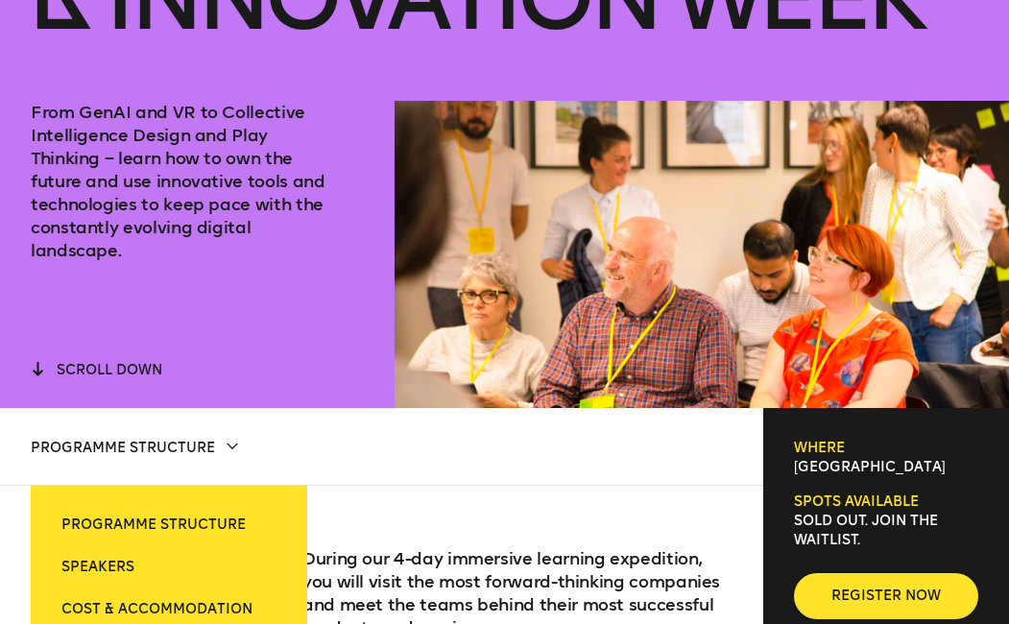
click at [844, 463] on p "[GEOGRAPHIC_DATA]" at bounding box center [886, 467] width 184 height 19
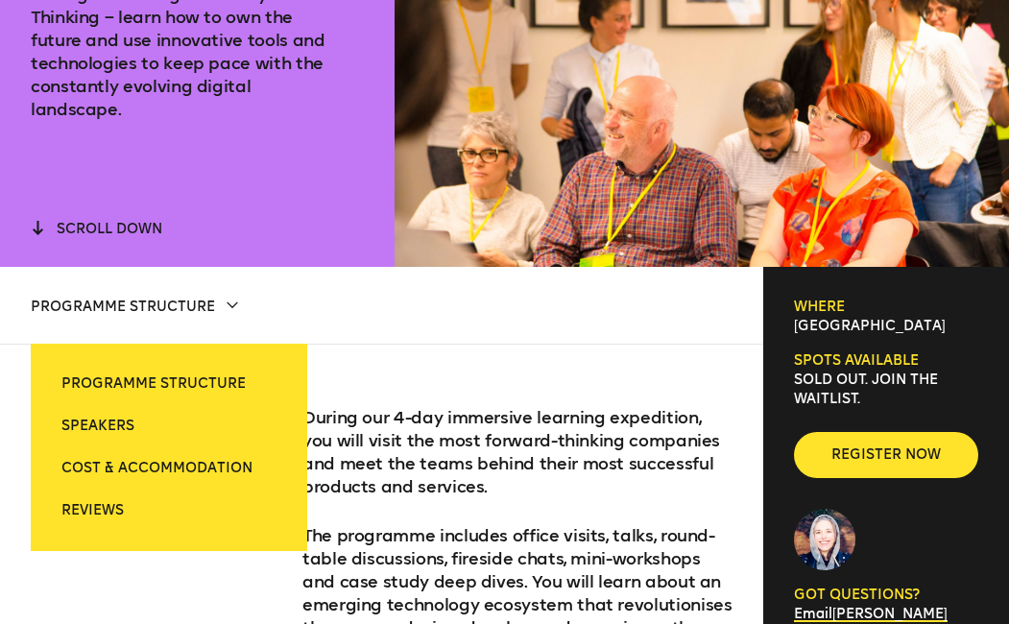
scroll to position [0, 0]
